Goal: Task Accomplishment & Management: Use online tool/utility

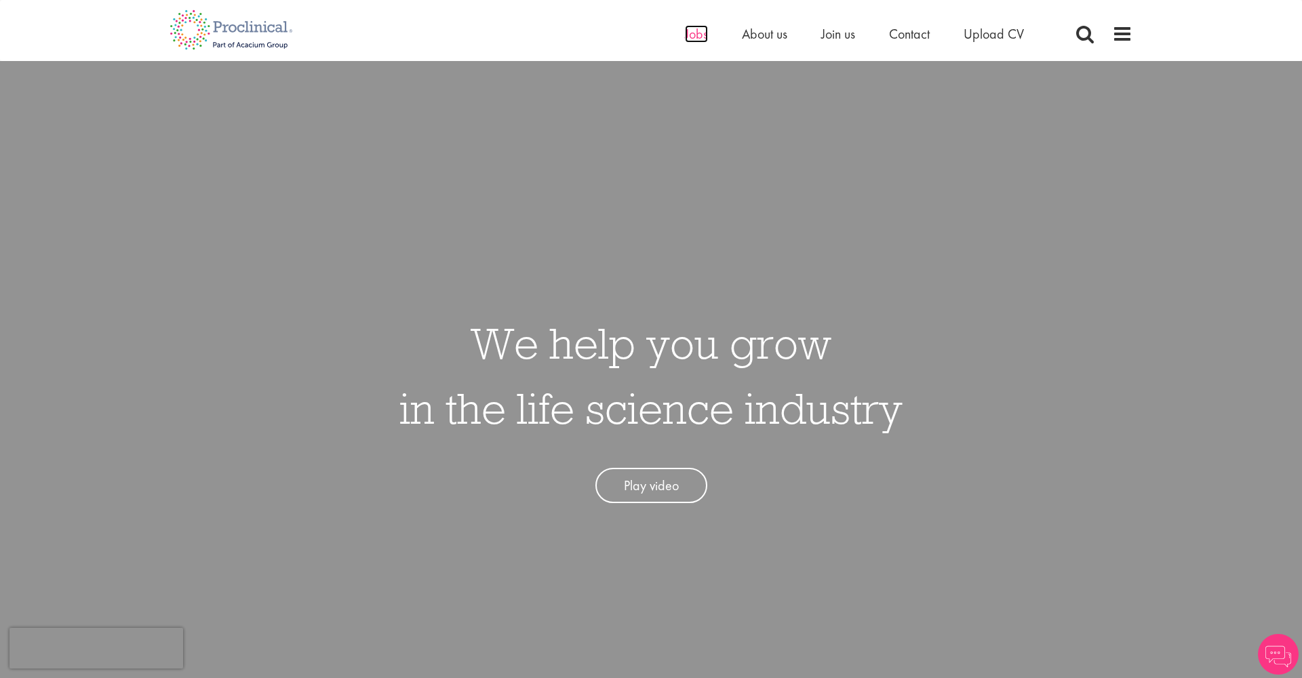
click at [697, 33] on span "Jobs" at bounding box center [696, 34] width 23 height 18
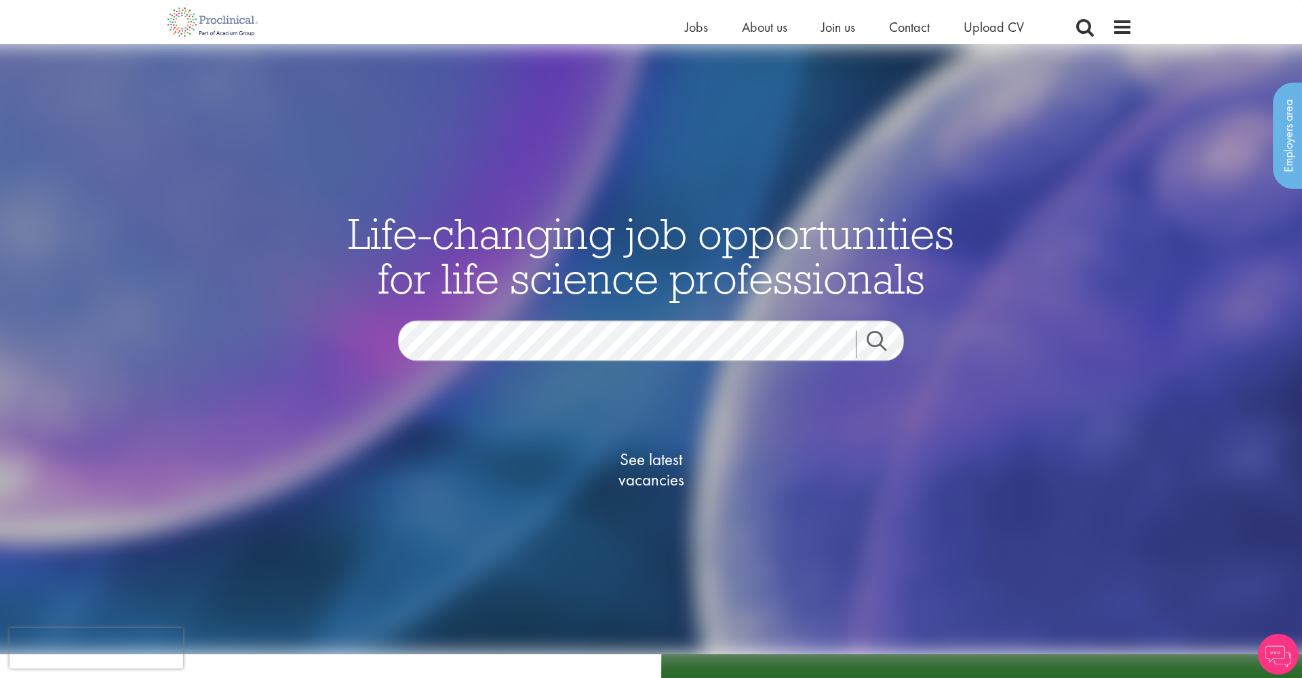
scroll to position [201, 0]
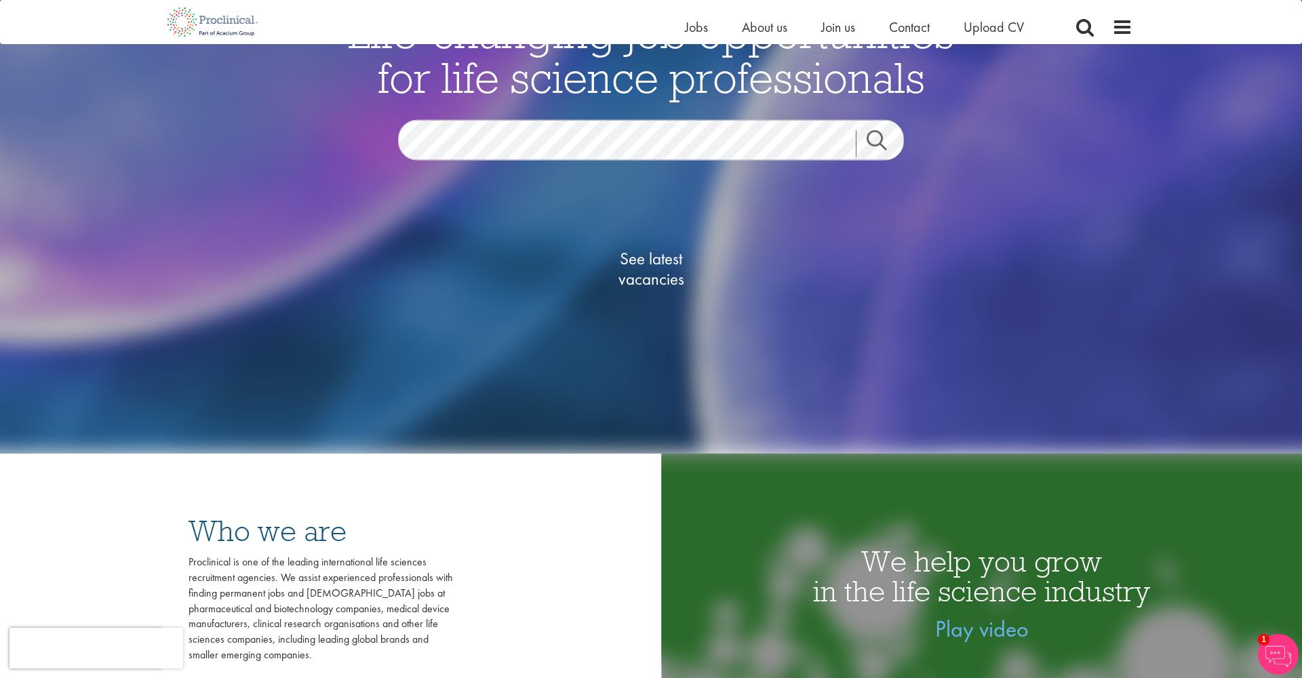
click at [664, 265] on span "See latest vacancies" at bounding box center [651, 269] width 136 height 41
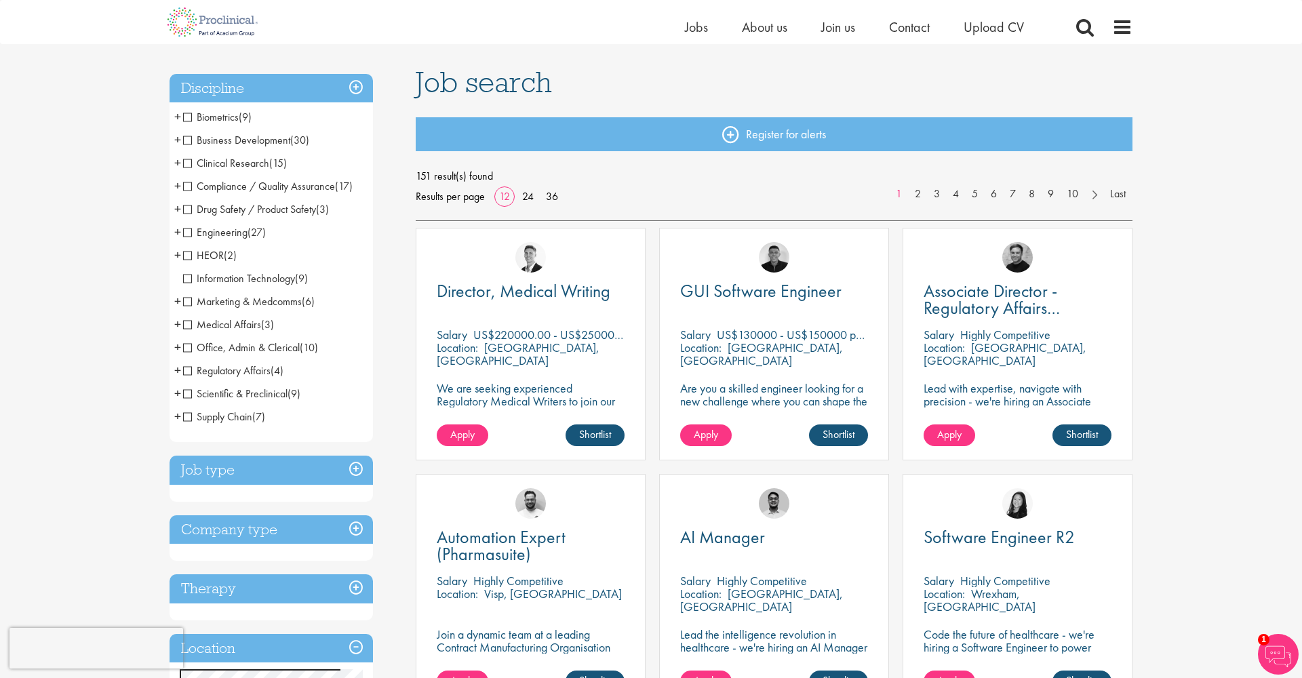
scroll to position [83, 0]
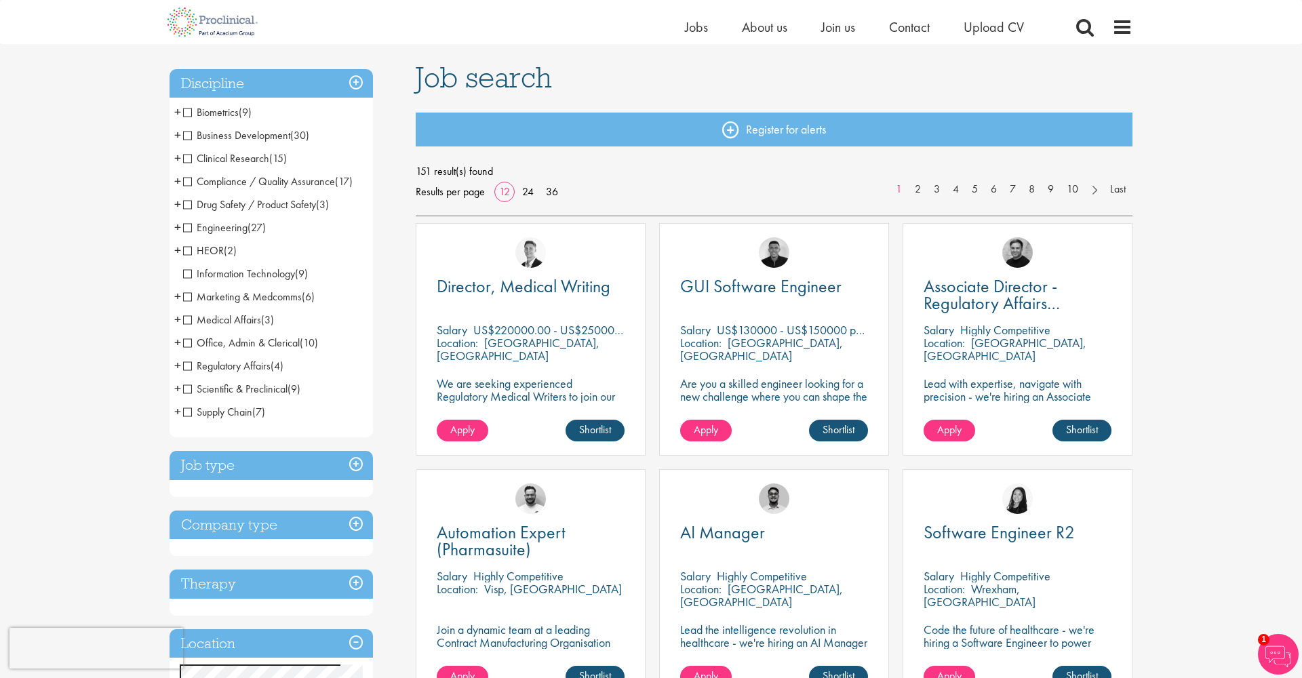
click at [189, 296] on span "Marketing & Medcomms" at bounding box center [242, 297] width 119 height 14
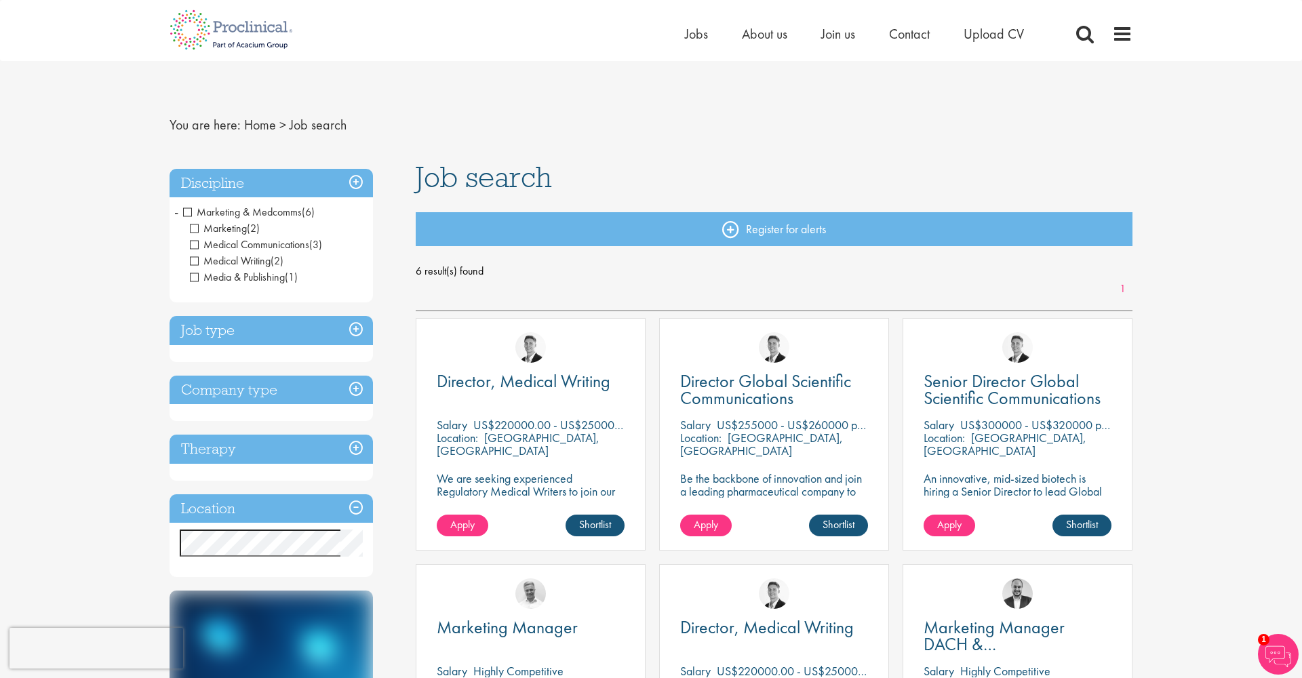
click at [187, 211] on span "Marketing & Medcomms" at bounding box center [242, 212] width 119 height 14
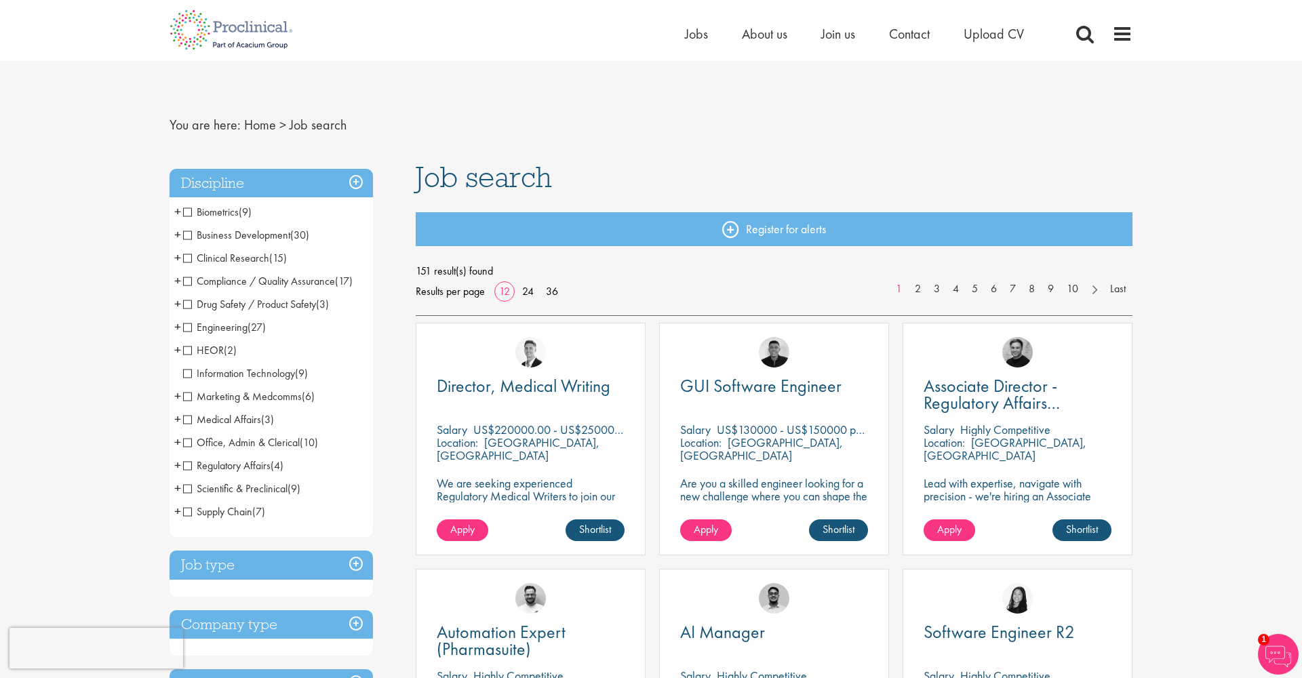
click at [188, 258] on span "Clinical Research" at bounding box center [226, 258] width 86 height 14
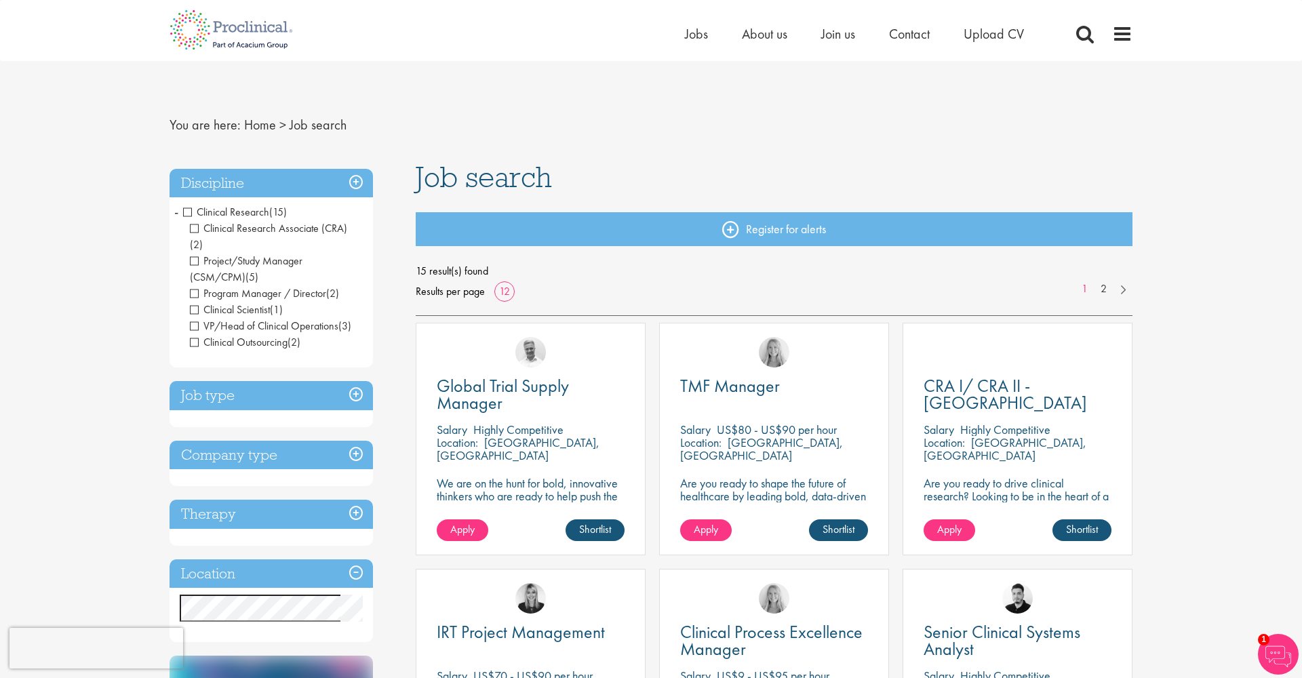
click at [189, 212] on span "Clinical Research" at bounding box center [226, 212] width 86 height 14
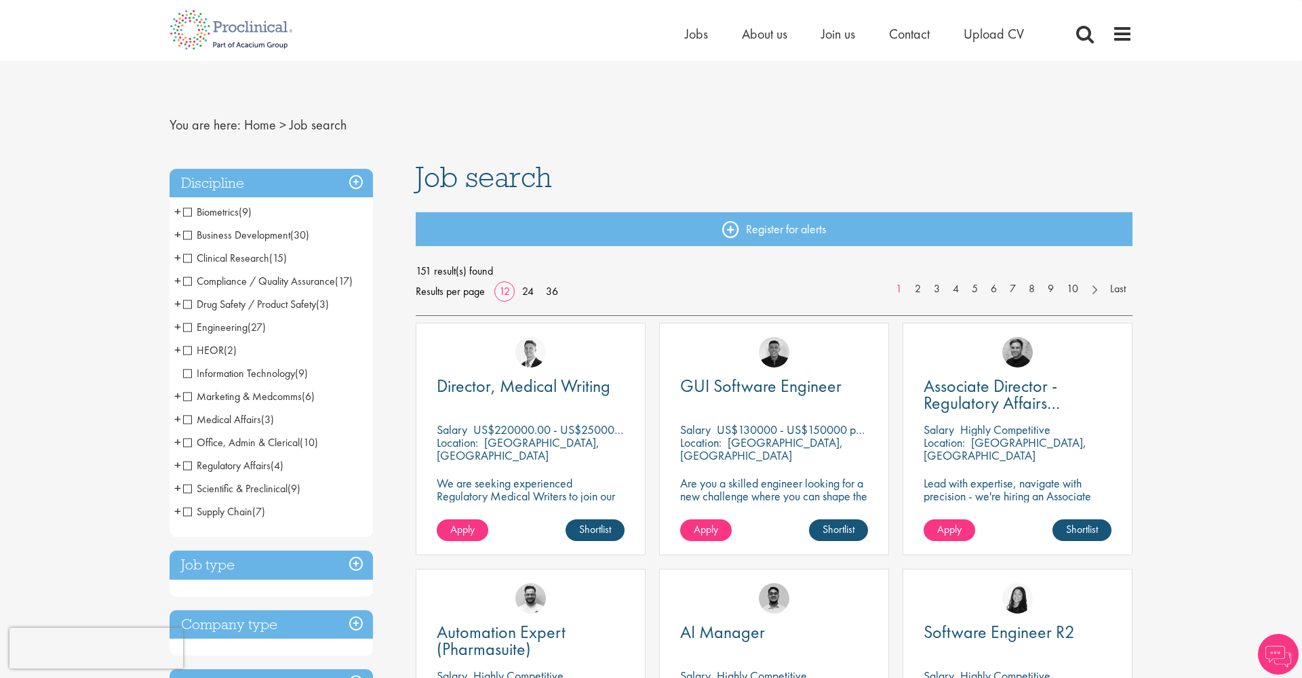
click at [191, 349] on span "HEOR" at bounding box center [203, 350] width 41 height 14
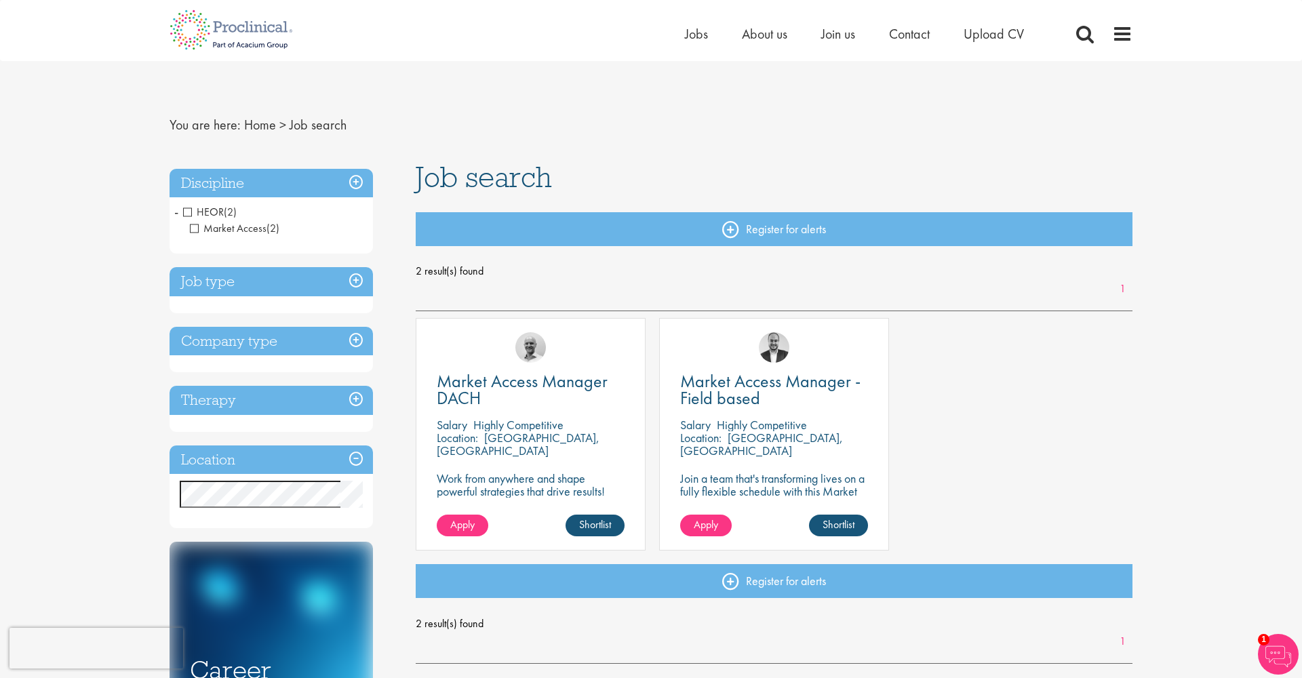
click at [190, 212] on span "HEOR" at bounding box center [203, 212] width 41 height 14
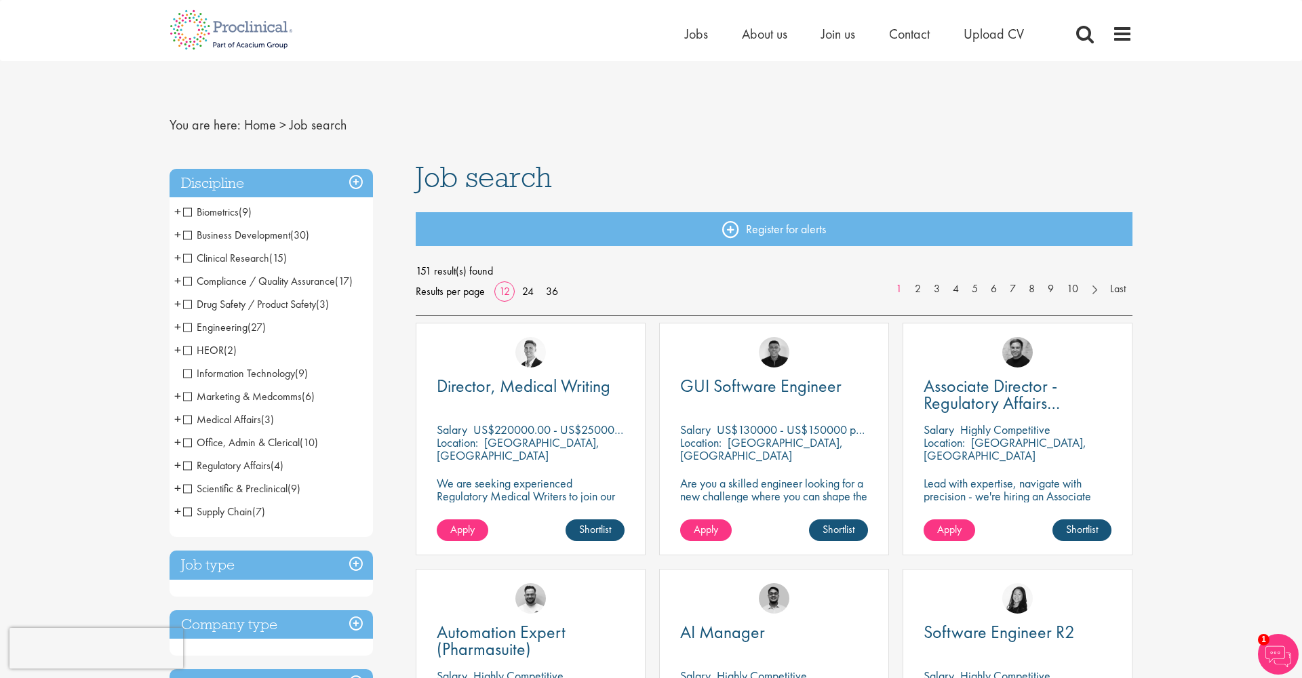
click at [189, 233] on span "Business Development" at bounding box center [236, 235] width 107 height 14
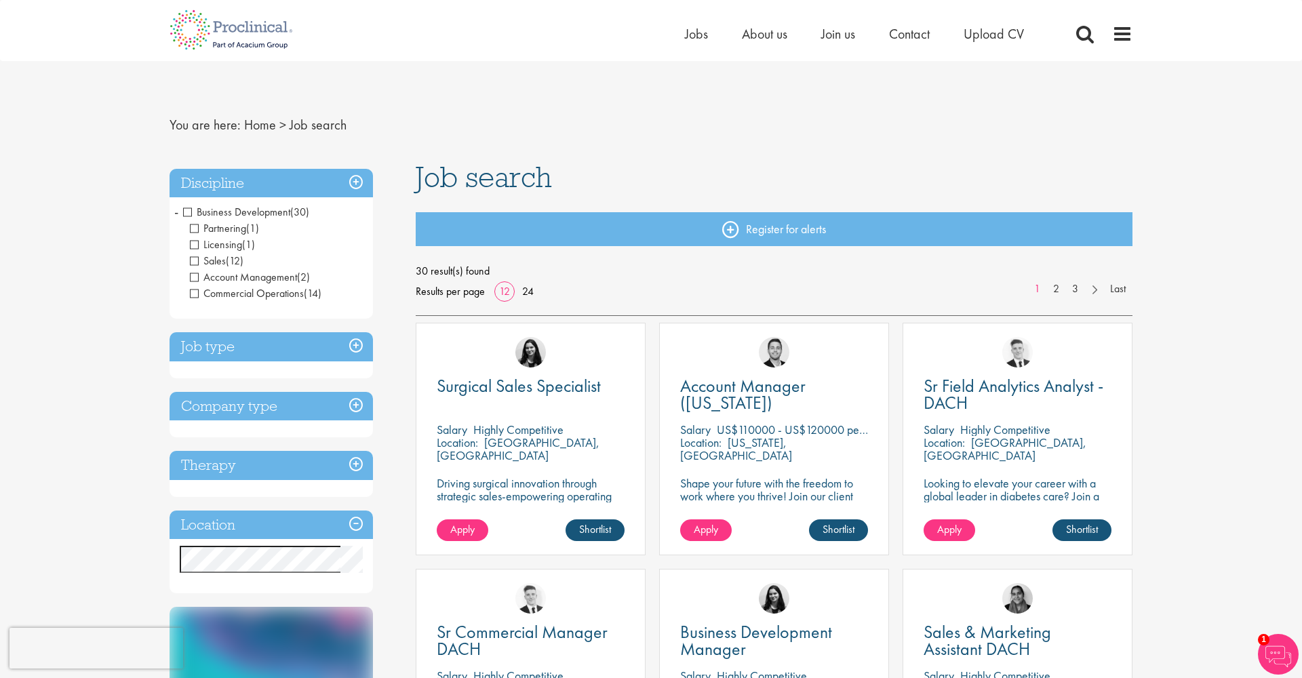
click at [357, 523] on h3 "Location" at bounding box center [272, 525] width 204 height 29
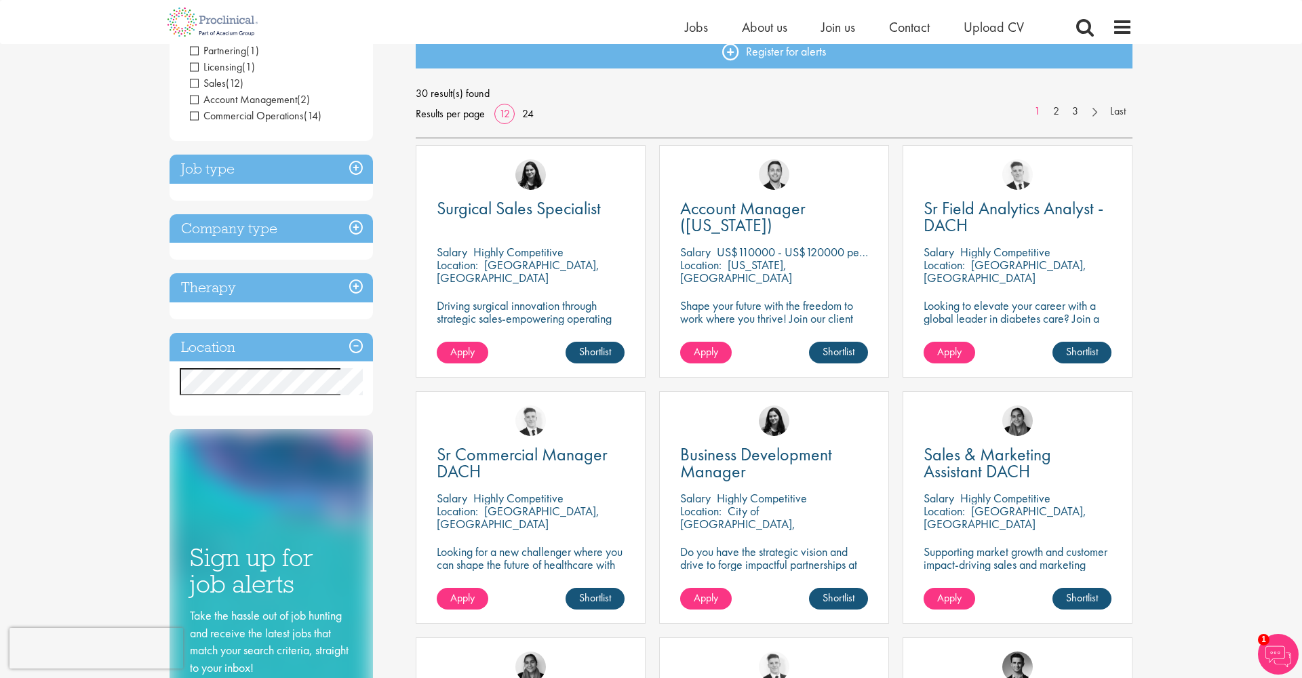
scroll to position [162, 0]
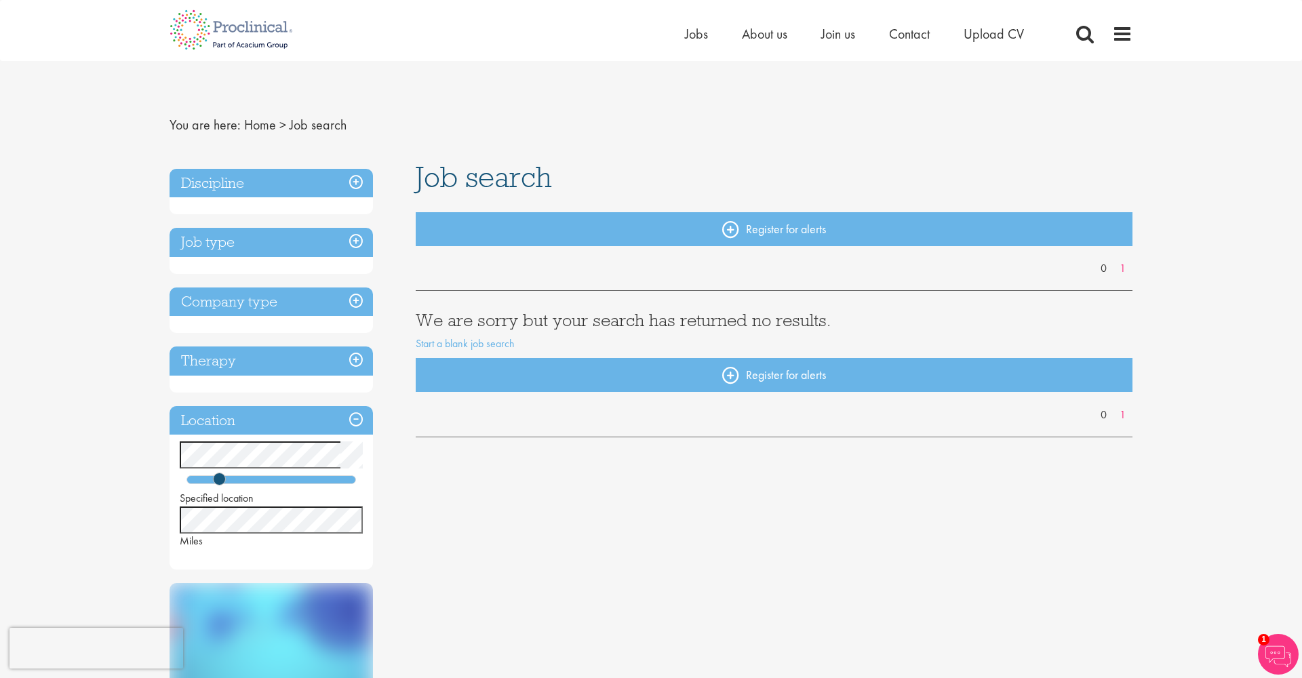
click at [138, 516] on div "You are here: Home > Job search Discipline Job type Company type Therapy Locati…" at bounding box center [651, 653] width 1302 height 1306
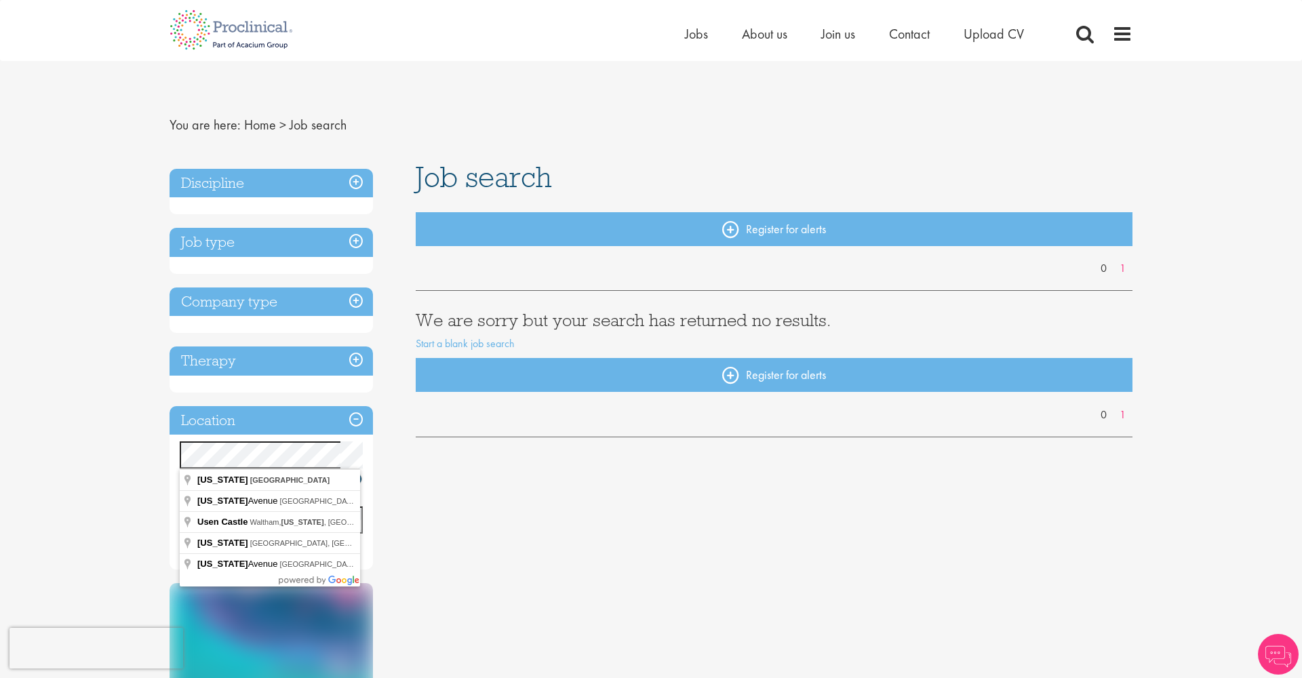
click at [141, 446] on div "You are here: Home > Job search Discipline Job type Company type Therapy Locati…" at bounding box center [651, 653] width 1302 height 1306
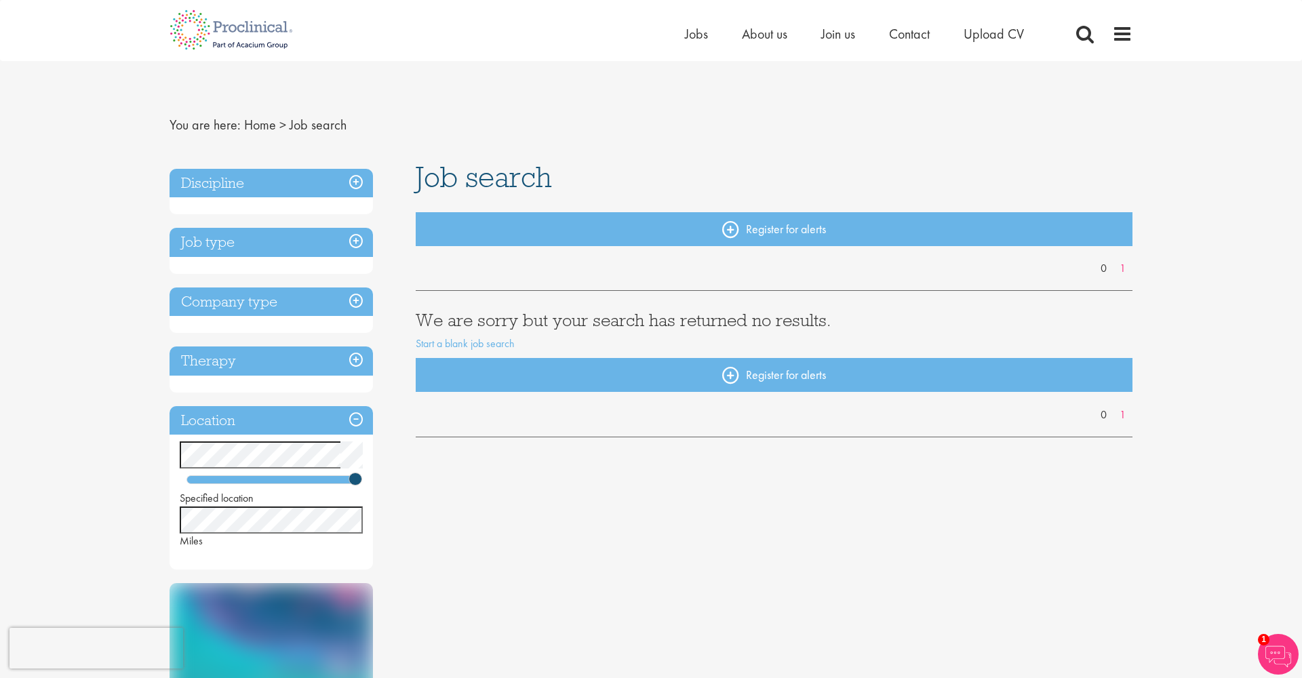
drag, startPoint x: 216, startPoint y: 477, endPoint x: 250, endPoint y: 481, distance: 34.8
click at [359, 180] on h3 "Discipline" at bounding box center [272, 183] width 204 height 29
click at [354, 183] on h3 "Discipline" at bounding box center [272, 183] width 204 height 29
click at [104, 508] on div "You are here: Home > Job search Discipline Job type Company type Therapy Locati…" at bounding box center [651, 653] width 1302 height 1306
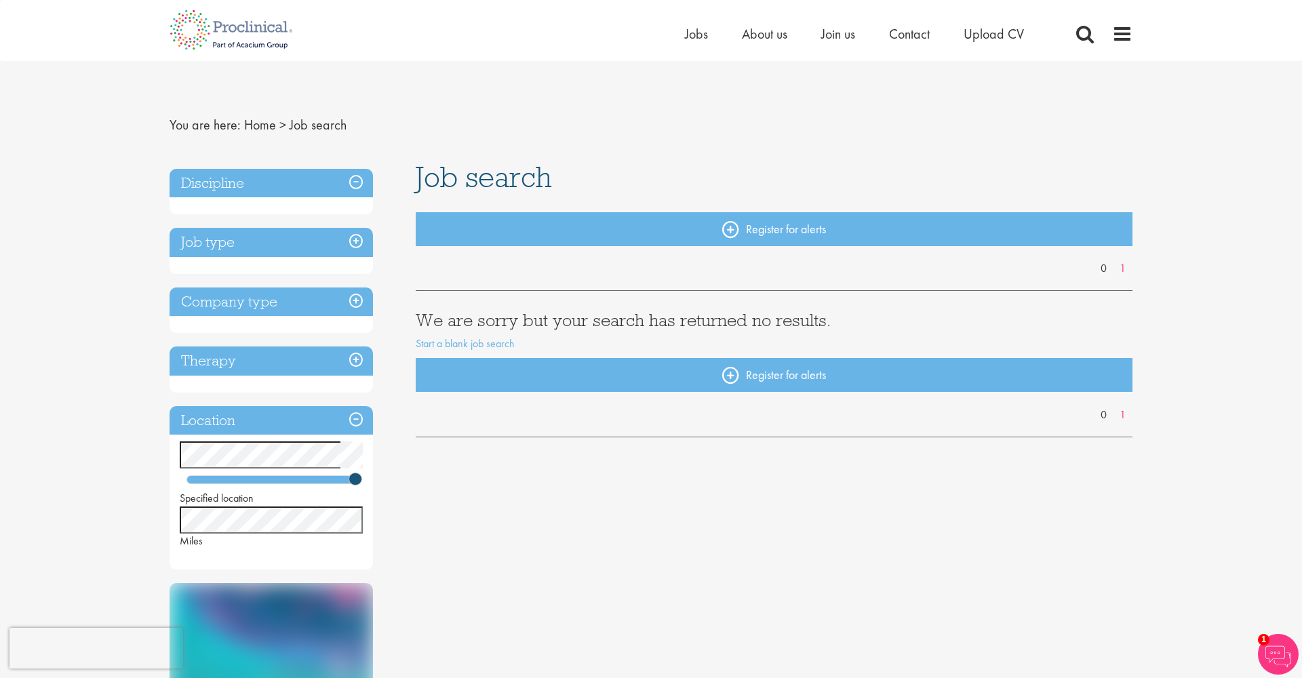
click at [443, 507] on div "Discipline Job type Company type Therapy Location Specified location Miles Sign…" at bounding box center [651, 550] width 984 height 776
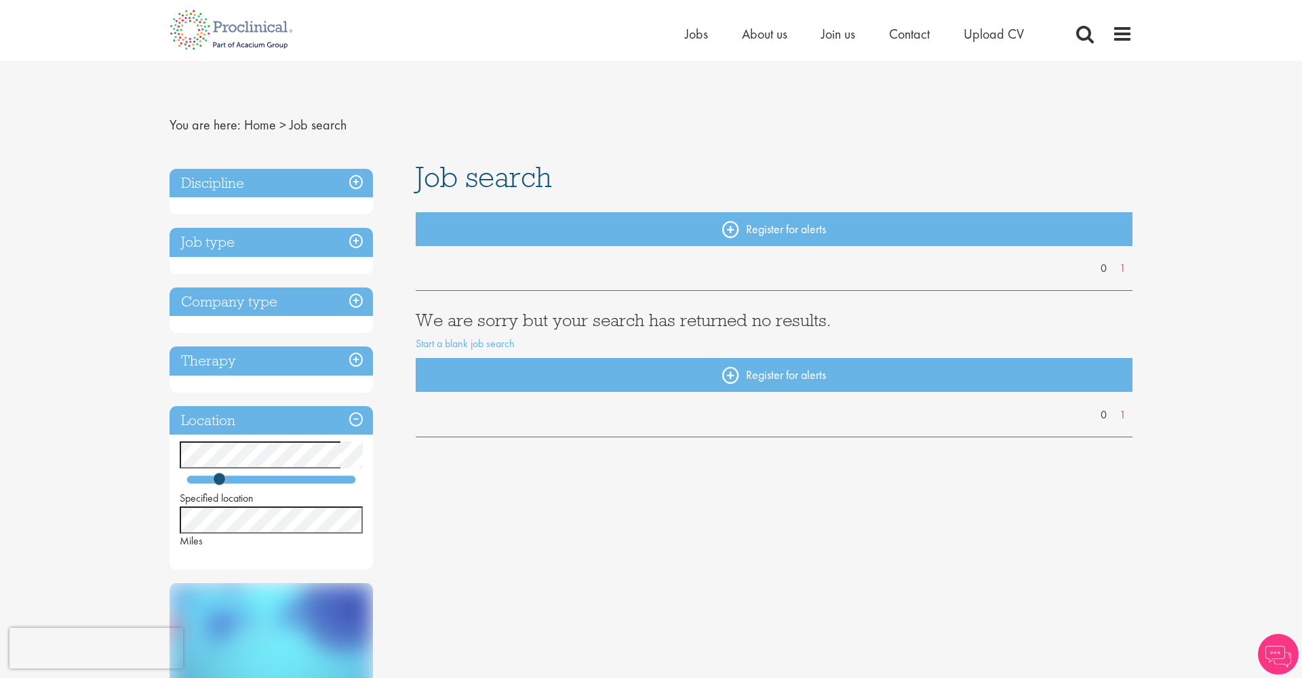
click at [358, 182] on h3 "Discipline" at bounding box center [272, 183] width 204 height 29
